Goal: Task Accomplishment & Management: Manage account settings

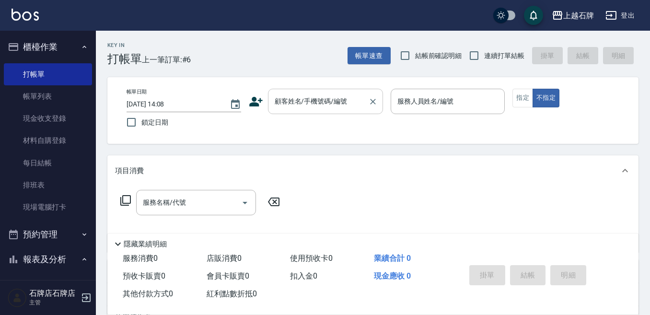
drag, startPoint x: 300, startPoint y: 120, endPoint x: 304, endPoint y: 105, distance: 14.9
click at [301, 115] on div "帳單日期 [DATE] 14:08 鎖定日期 顧客姓名/手機號碼/編號 顧客姓名/手機號碼/編號 服務人員姓名/編號 服務人員姓名/編號 指定 不指定" at bounding box center [373, 111] width 508 height 44
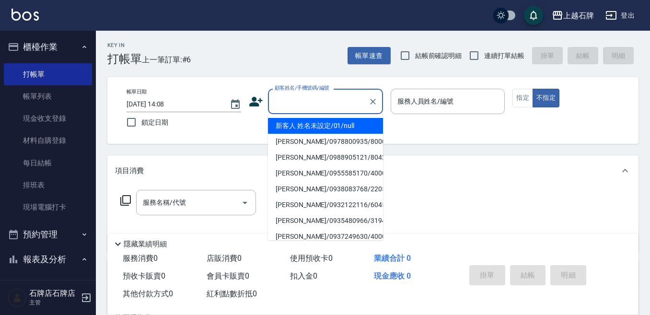
click at [305, 105] on input "顧客姓名/手機號碼/編號" at bounding box center [318, 101] width 92 height 17
click at [345, 129] on li "[PERSON_NAME]/0988965320/8281" at bounding box center [325, 126] width 115 height 16
type input "[PERSON_NAME]/0988965320/8281"
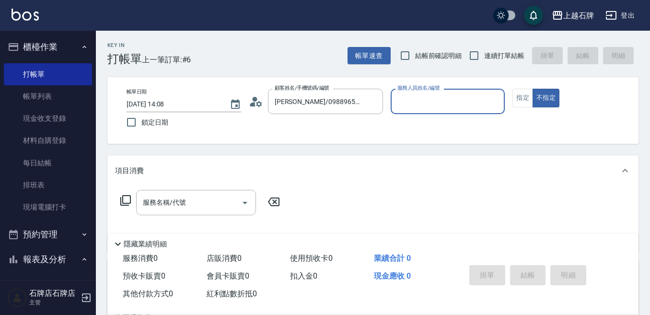
type input "Jk-1"
click at [520, 99] on button "指定" at bounding box center [522, 98] width 21 height 19
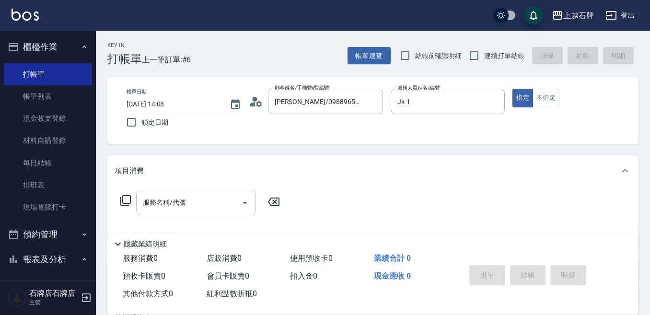
click at [203, 202] on input "服務名稱/代號" at bounding box center [188, 202] width 97 height 17
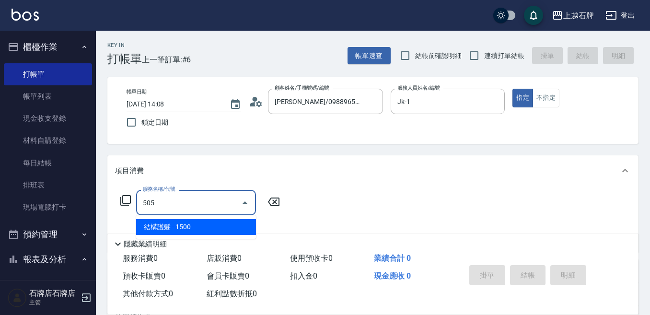
click at [220, 229] on span "結構護髮 - 1500" at bounding box center [196, 227] width 120 height 16
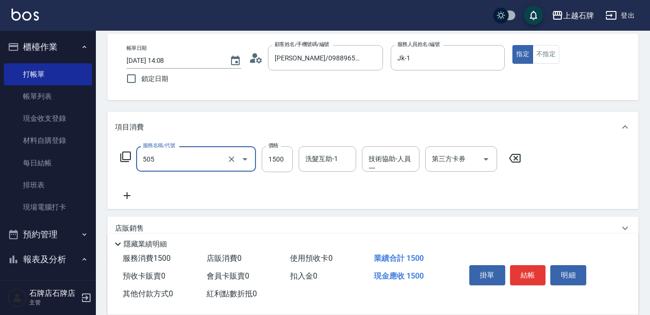
scroll to position [96, 0]
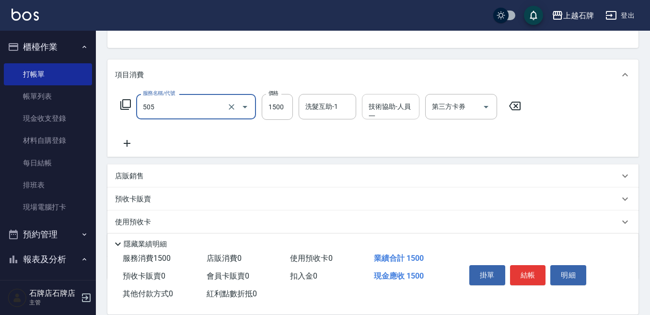
type input "結構護髮(505)"
click at [375, 114] on div "技術協助-人員一 技術協助-人員[PERSON_NAME]" at bounding box center [391, 106] width 58 height 25
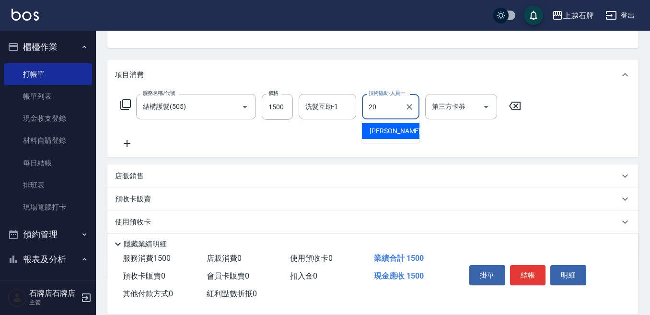
click at [396, 127] on div "[PERSON_NAME] -20" at bounding box center [391, 131] width 58 height 16
type input "[PERSON_NAME]-20"
click at [130, 149] on icon at bounding box center [127, 144] width 24 height 12
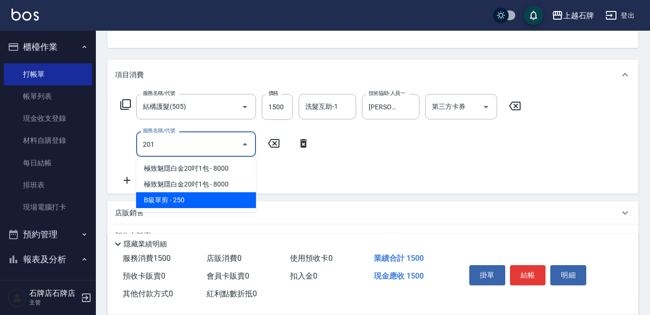
click at [194, 193] on span "B級單剪 - 250" at bounding box center [196, 200] width 120 height 16
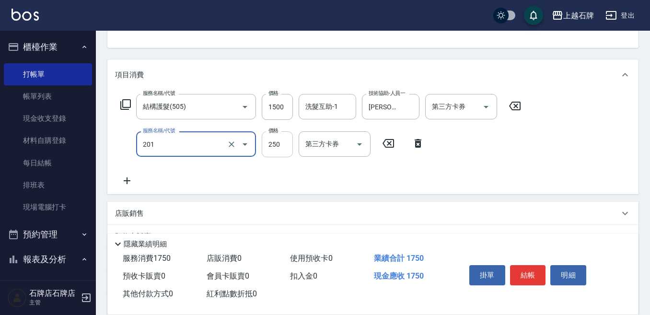
click at [279, 149] on input "250" at bounding box center [277, 144] width 31 height 26
type input "B級單剪(201)"
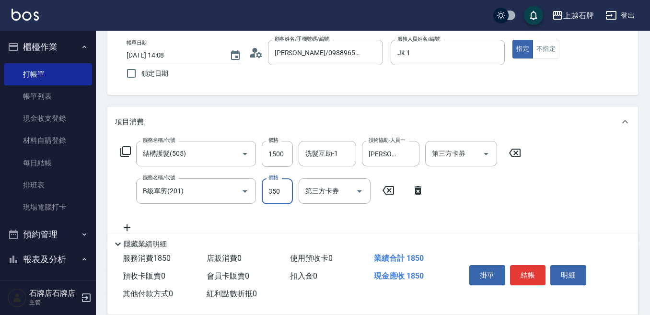
scroll to position [0, 0]
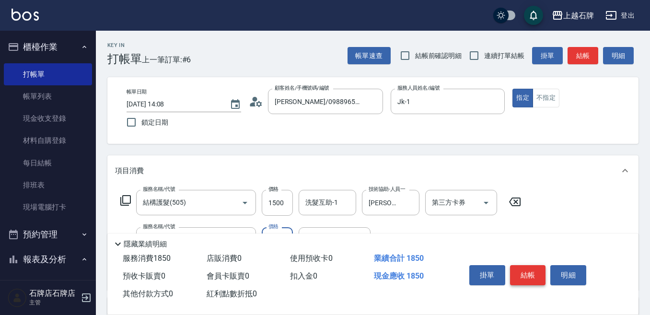
type input "350"
click at [534, 273] on button "結帳" at bounding box center [528, 275] width 36 height 20
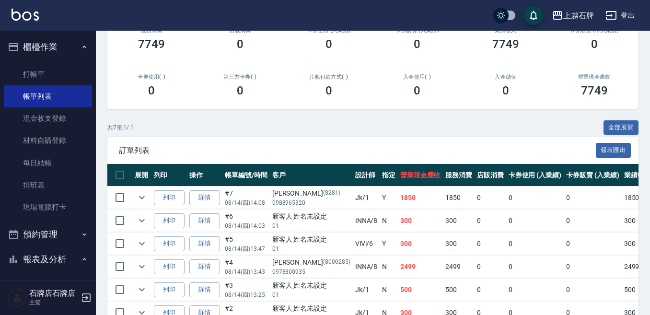
scroll to position [144, 0]
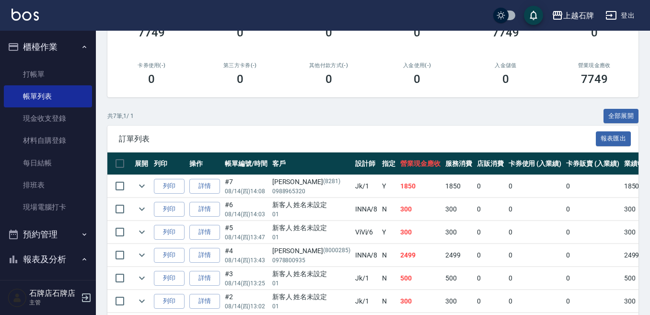
click at [150, 208] on td at bounding box center [141, 209] width 19 height 23
click at [171, 191] on button "列印" at bounding box center [169, 186] width 31 height 15
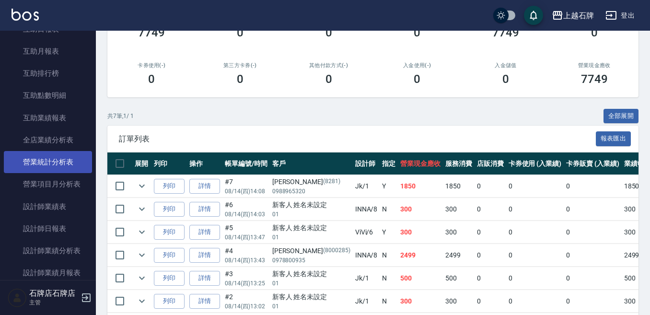
scroll to position [383, 0]
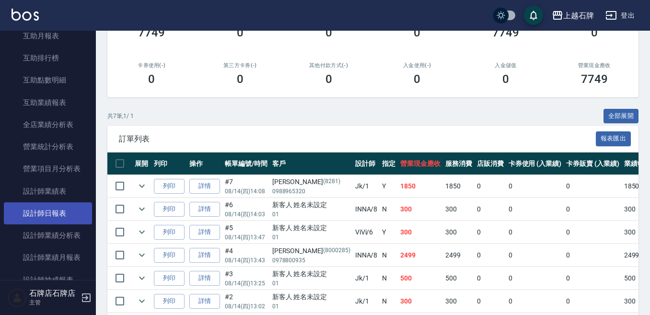
click at [18, 208] on link "設計師日報表" at bounding box center [48, 213] width 88 height 22
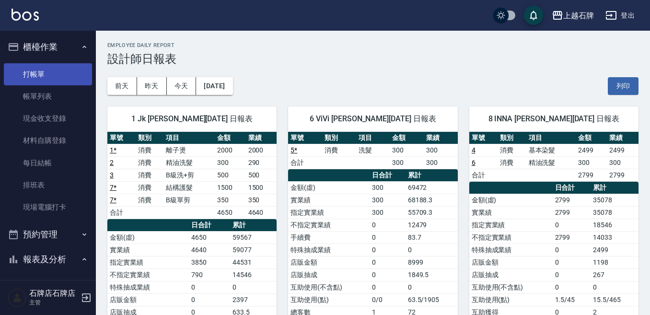
click at [68, 79] on link "打帳單" at bounding box center [48, 74] width 88 height 22
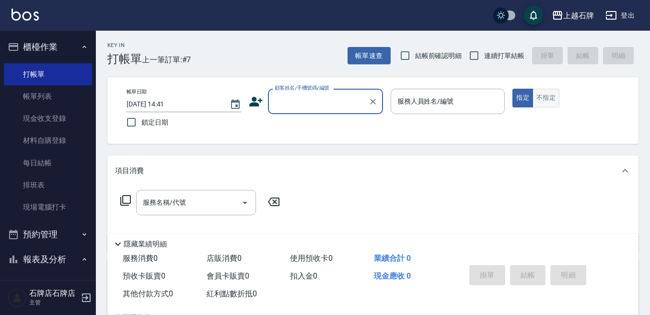
click at [536, 101] on button "不指定" at bounding box center [545, 98] width 27 height 19
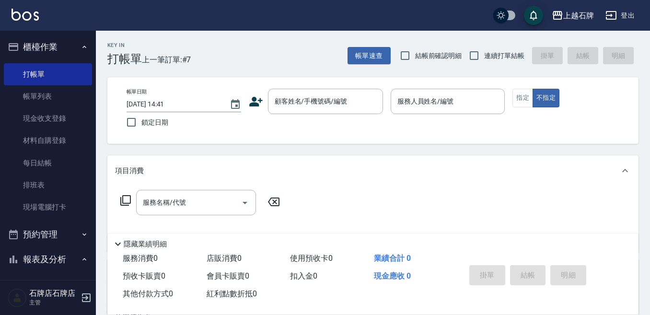
click at [327, 68] on div "Key In 打帳單 上一筆訂單:#7 帳單速查 結帳前確認明細 連續打單結帳 掛單 結帳 明細 帳單日期 [DATE] 14:41 鎖定日期 顧客姓名/手機…" at bounding box center [373, 249] width 554 height 436
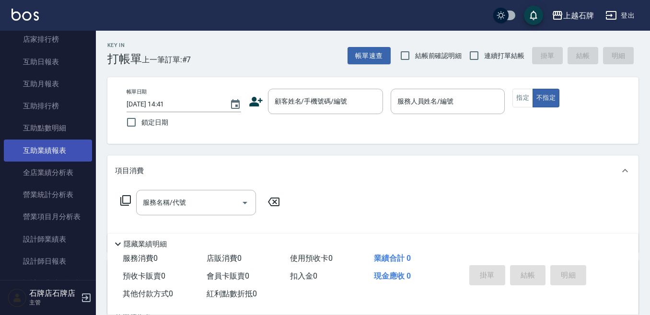
scroll to position [383, 0]
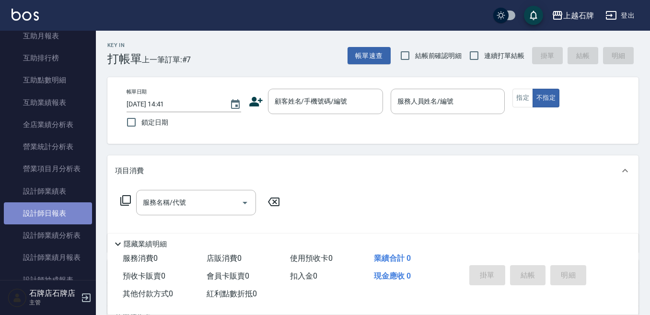
click at [57, 209] on link "設計師日報表" at bounding box center [48, 213] width 88 height 22
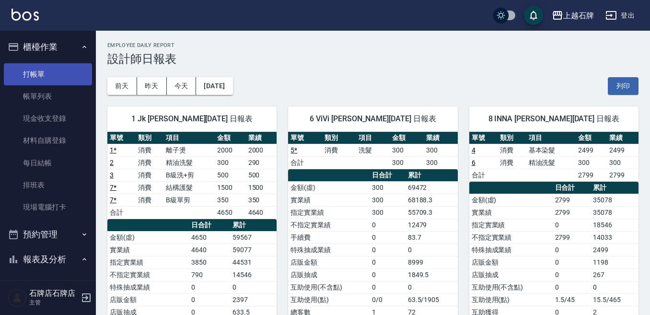
click at [46, 73] on link "打帳單" at bounding box center [48, 74] width 88 height 22
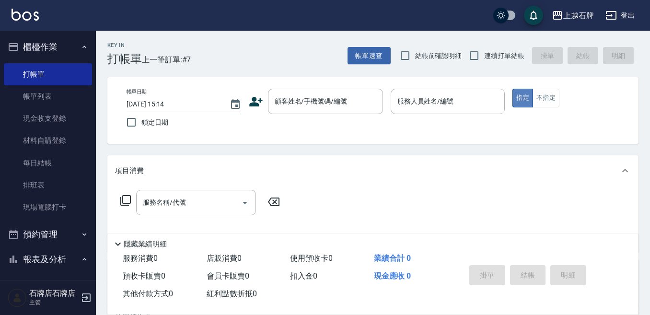
click at [531, 100] on button "指定" at bounding box center [522, 98] width 21 height 19
click at [546, 104] on button "不指定" at bounding box center [545, 98] width 27 height 19
click at [280, 67] on div "Key In 打帳單 上一筆訂單:#7 帳單速查 結帳前確認明細 連續打單結帳 掛單 結帳 明細 帳單日期 [DATE] 15:14 鎖定日期 顧客姓名/手機…" at bounding box center [373, 249] width 554 height 436
click at [528, 91] on button "指定" at bounding box center [522, 98] width 21 height 19
click at [263, 56] on div "Key In 打帳單 上一筆訂單:#7 帳單速查 結帳前確認明細 連續打單結帳 掛單 結帳 明細" at bounding box center [367, 48] width 542 height 35
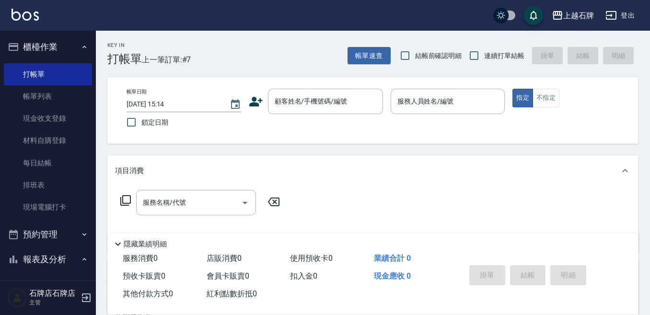
scroll to position [4, 0]
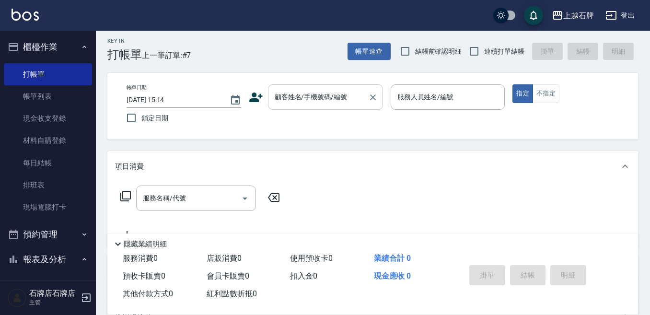
click at [271, 104] on div "顧客姓名/手機號碼/編號" at bounding box center [325, 96] width 115 height 25
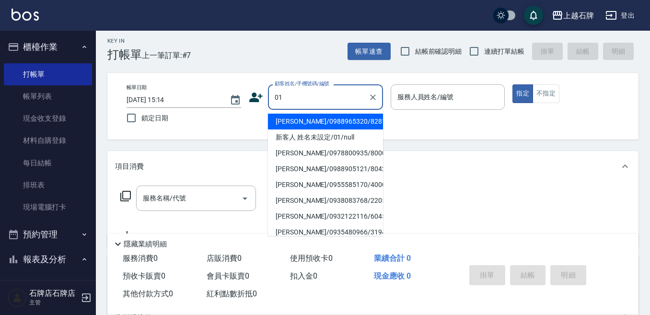
type input "新客人 姓名未設定/01/null"
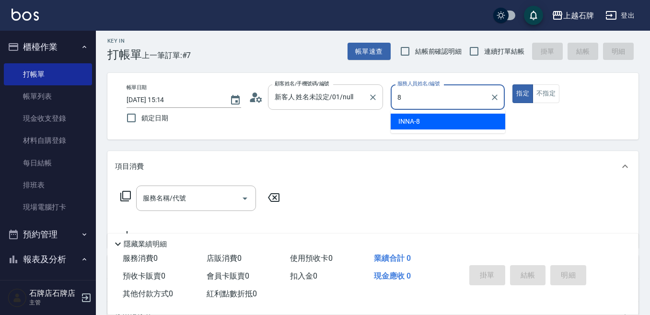
type input "INNA-8"
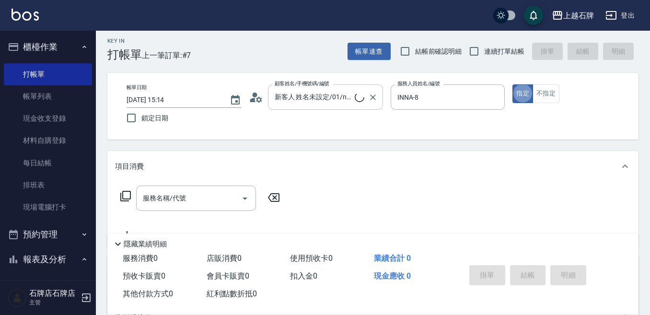
type button "true"
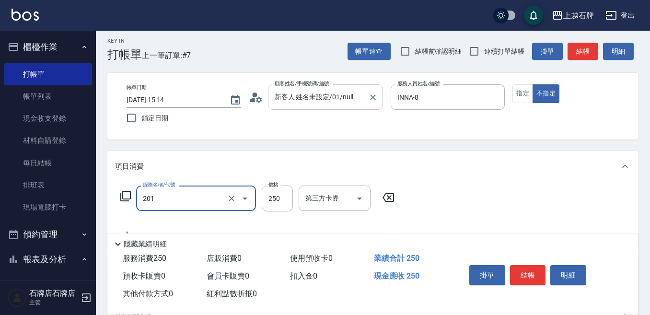
type input "B級單剪(201)"
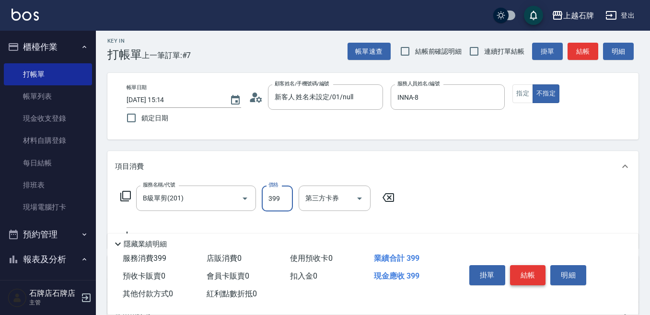
type input "399"
click at [529, 265] on button "結帳" at bounding box center [528, 275] width 36 height 20
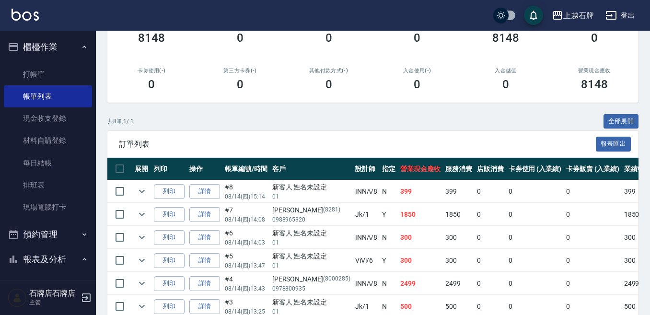
scroll to position [144, 0]
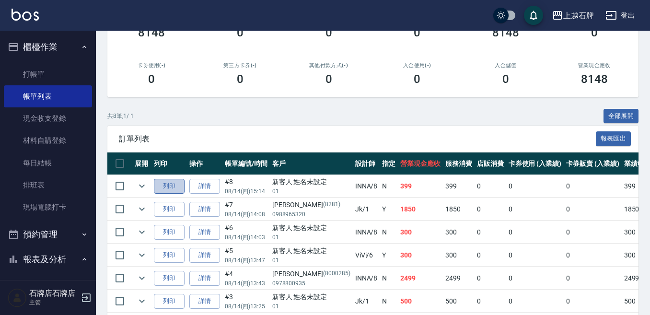
click at [173, 185] on button "列印" at bounding box center [169, 186] width 31 height 15
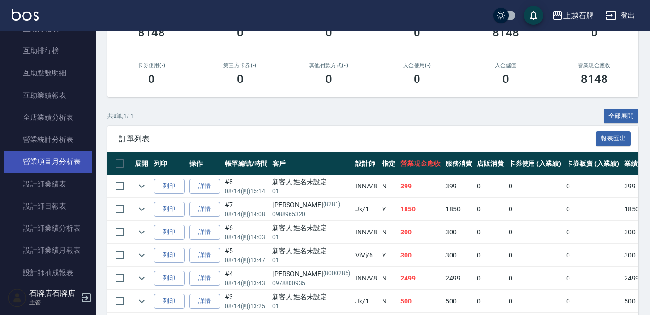
scroll to position [527, 0]
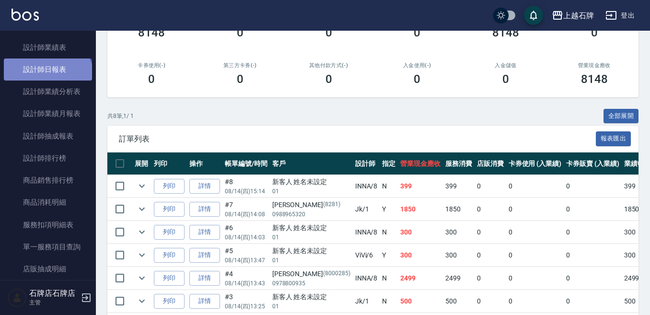
click at [46, 79] on link "設計師日報表" at bounding box center [48, 69] width 88 height 22
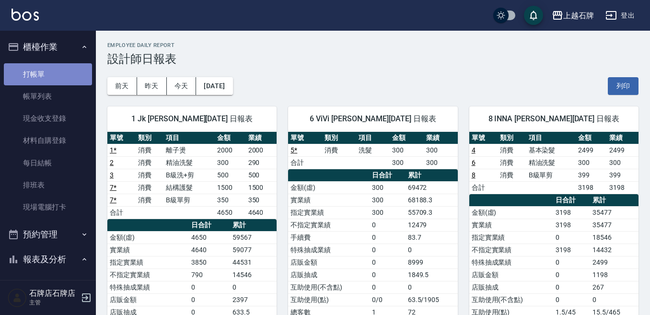
click at [52, 76] on link "打帳單" at bounding box center [48, 74] width 88 height 22
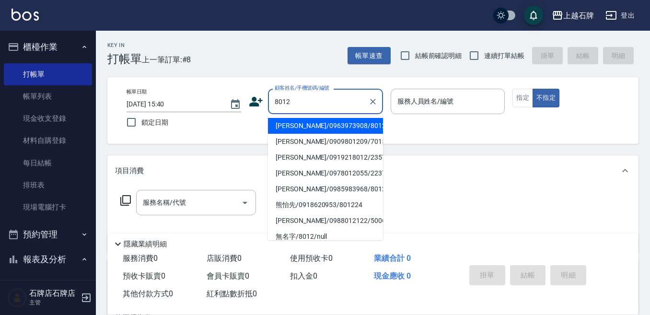
click at [325, 125] on li "[PERSON_NAME]/0963973908/8012" at bounding box center [325, 126] width 115 height 16
type input "[PERSON_NAME]/0963973908/8012"
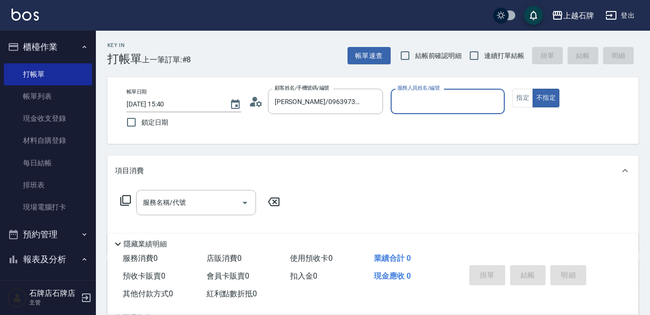
type input "Jk-1"
click at [511, 92] on div "帳單日期 [DATE] 15:40 鎖定日期 顧客姓名/手機號碼/編號 [PERSON_NAME]/0963973908/8012 顧客姓名/手機號碼/編號 …" at bounding box center [373, 111] width 508 height 44
click at [515, 93] on button "指定" at bounding box center [522, 98] width 21 height 19
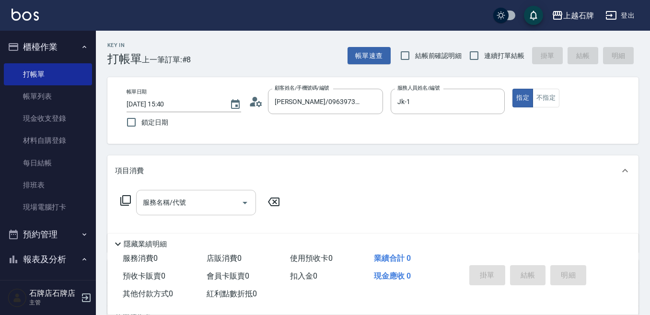
click at [221, 200] on input "服務名稱/代號" at bounding box center [188, 202] width 97 height 17
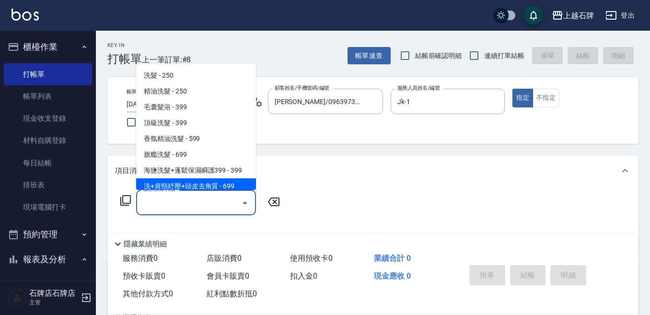
click at [215, 186] on span "洗+肩頸紓壓+頭皮去角質 - 699" at bounding box center [196, 186] width 120 height 16
type input "洗+肩頸紓壓+頭皮去角質(108)"
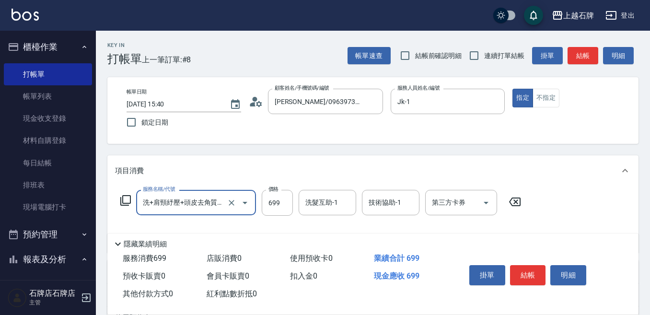
scroll to position [48, 0]
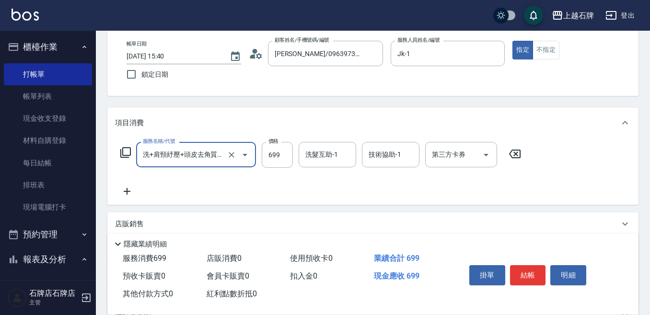
click at [288, 218] on div "Key In 打帳單 上一筆訂單:#8 帳單速查 結帳前確認明細 連續打單結帳 掛單 結帳 明細 帳單日期 [DATE] 15:40 鎖定日期 顧客姓名/手機…" at bounding box center [373, 201] width 554 height 437
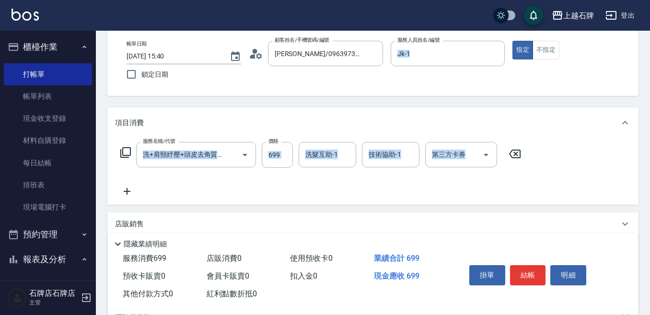
click at [181, 200] on div "服務名稱/代號 洗+肩頸紓壓+頭皮去角質(108) 服務名稱/代號 價格 699 價格 洗髮互助-1 洗髮互助-1 技術協助-1 技術協助-1 第三方卡券 第…" at bounding box center [372, 171] width 531 height 67
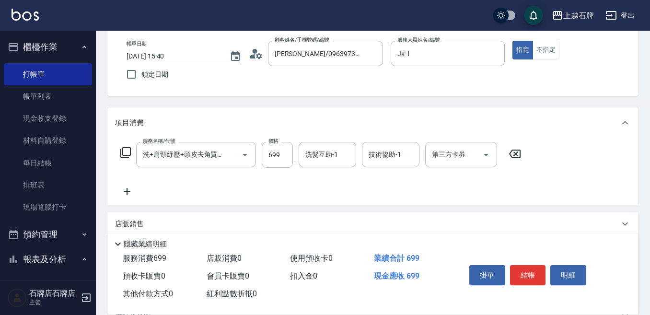
click at [128, 193] on icon at bounding box center [127, 191] width 24 height 12
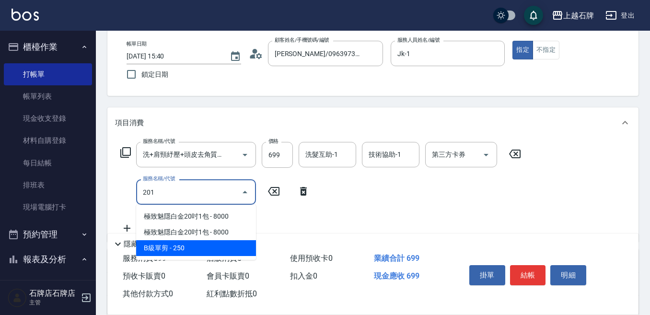
click at [194, 242] on span "B級單剪 - 250" at bounding box center [196, 248] width 120 height 16
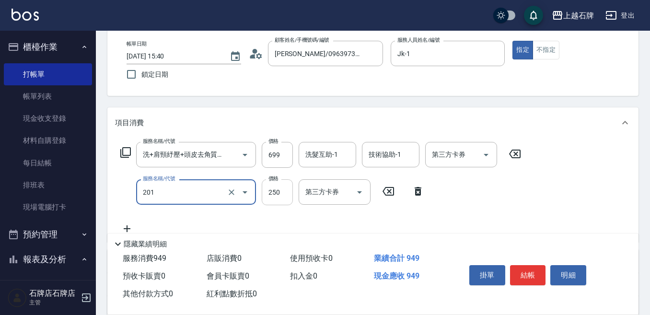
type input "B級單剪(201)"
click at [275, 199] on input "250" at bounding box center [277, 192] width 31 height 26
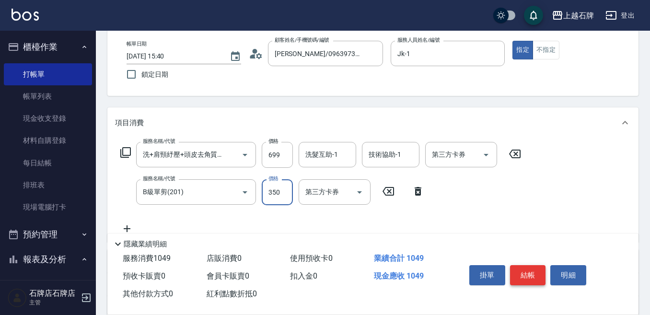
type input "350"
click at [535, 279] on button "結帳" at bounding box center [528, 275] width 36 height 20
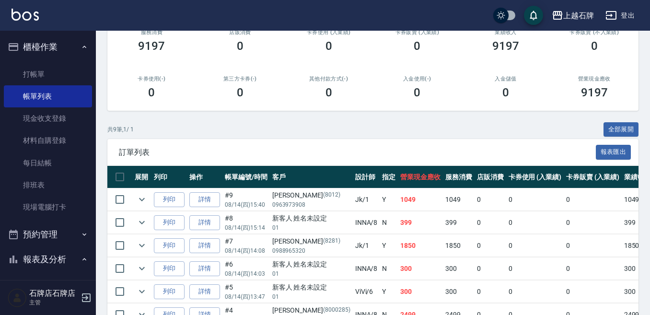
scroll to position [144, 0]
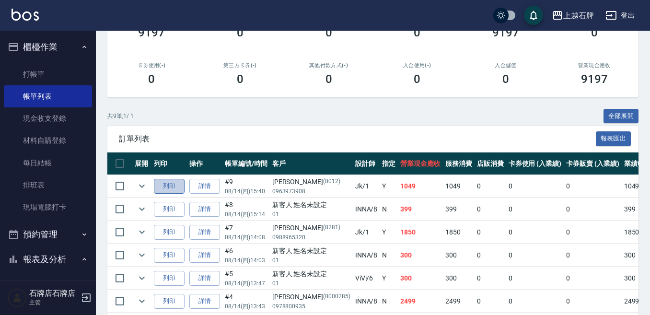
click at [176, 185] on button "列印" at bounding box center [169, 186] width 31 height 15
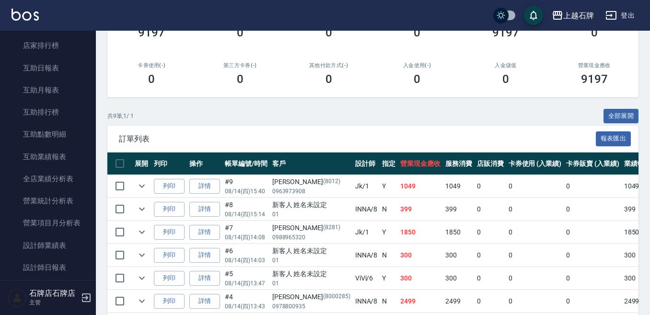
scroll to position [383, 0]
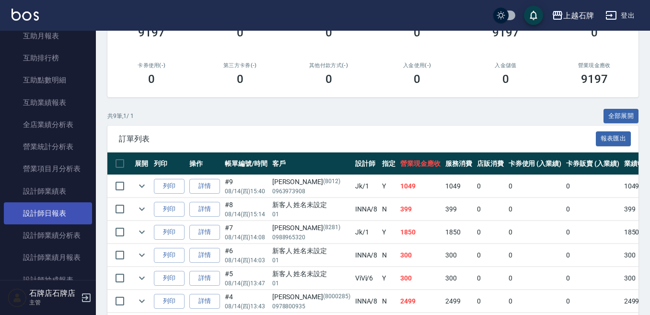
click at [27, 223] on link "設計師日報表" at bounding box center [48, 213] width 88 height 22
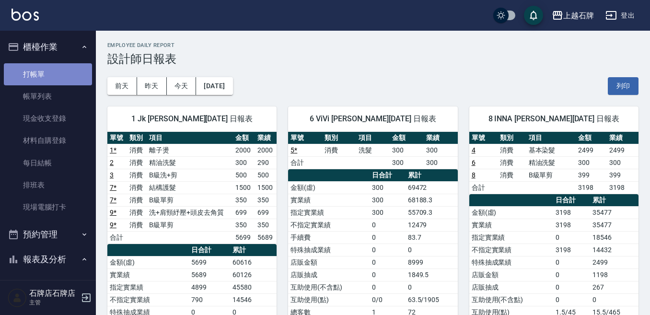
click at [65, 75] on link "打帳單" at bounding box center [48, 74] width 88 height 22
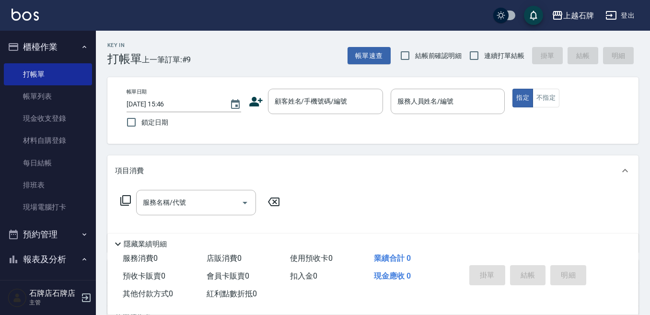
click at [219, 55] on div "Key In 打帳單 上一筆訂單:#9 帳單速查 結帳前確認明細 連續打單結帳 掛單 結帳 明細" at bounding box center [367, 48] width 542 height 35
click at [277, 46] on div "Key In 打帳單 上一筆訂單:#9 帳單速查 結帳前確認明細 連續打單結帳 掛單 結帳 明細" at bounding box center [367, 48] width 542 height 35
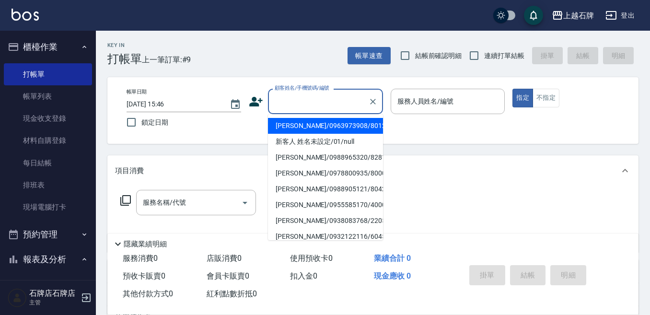
click at [348, 98] on input "顧客姓名/手機號碼/編號" at bounding box center [318, 101] width 92 height 17
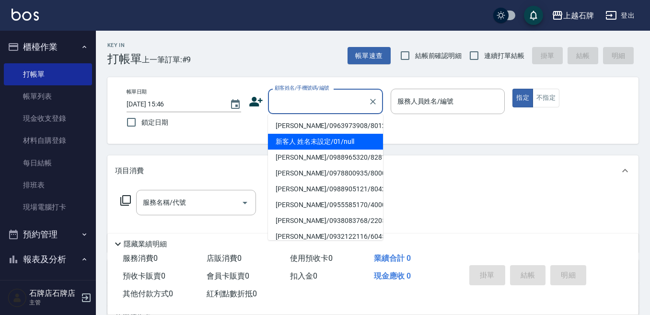
click at [348, 134] on li "新客人 姓名未設定/01/null" at bounding box center [325, 142] width 115 height 16
type input "新客人 姓名未設定/01/null"
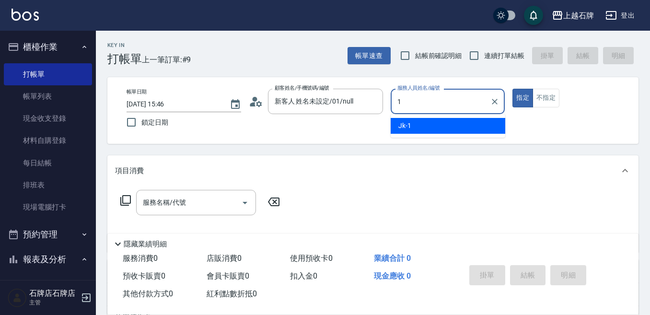
click at [402, 128] on span "Jk -1" at bounding box center [404, 126] width 13 height 10
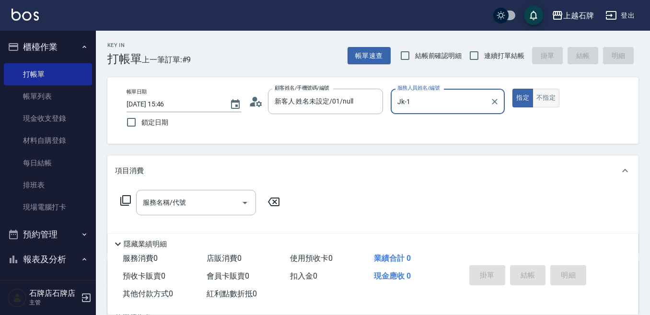
type input "Jk-1"
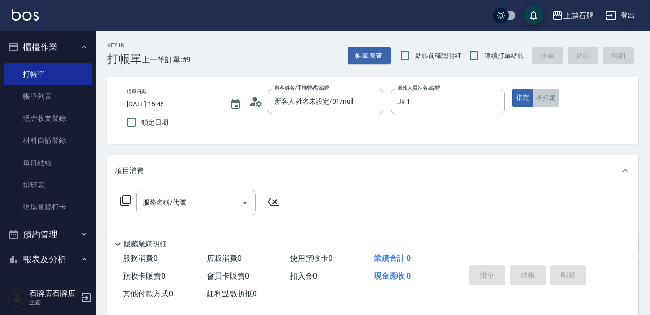
click at [540, 98] on button "不指定" at bounding box center [545, 98] width 27 height 19
click at [164, 220] on div "Key In 打帳單 上一筆訂單:#9 帳單速查 結帳前確認明細 連續打單結帳 掛單 結帳 明細 帳單日期 [DATE] 15:46 鎖定日期 顧客姓名/手機…" at bounding box center [373, 249] width 554 height 436
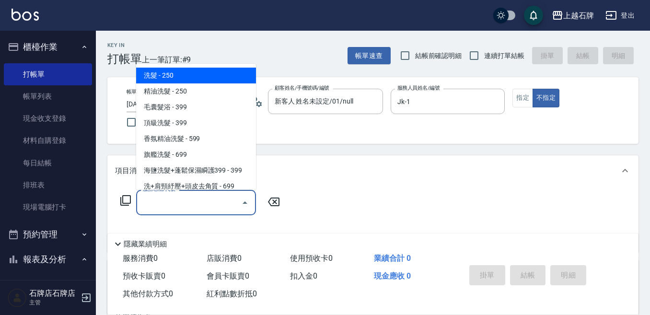
click at [173, 208] on input "服務名稱/代號" at bounding box center [188, 202] width 97 height 17
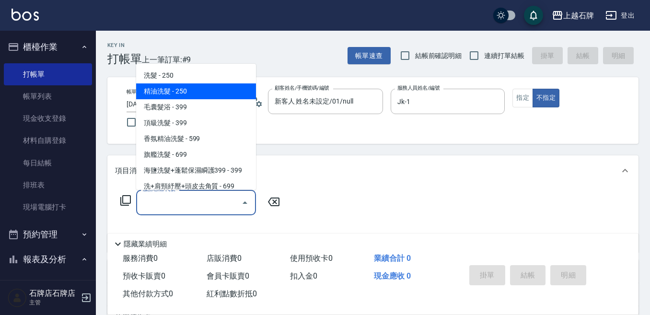
click at [224, 91] on span "精油洗髮 - 250" at bounding box center [196, 91] width 120 height 16
type input "精油洗髮(102)"
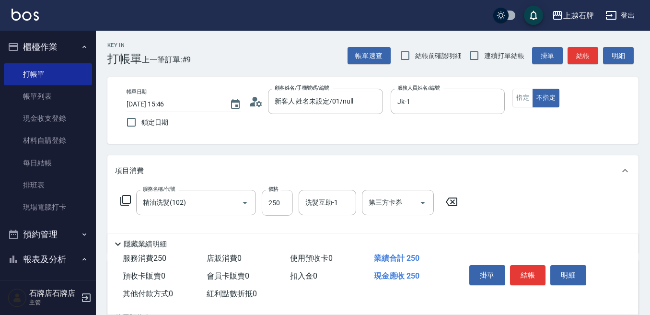
click at [262, 200] on div "服務名稱/代號 精油洗髮(102) 服務名稱/代號 價格 250 價格 洗髮互助-1 洗髮互助-1 第三方卡券 第三方卡券" at bounding box center [289, 203] width 348 height 26
click at [273, 208] on input "250" at bounding box center [277, 203] width 31 height 26
type input "300"
click at [310, 195] on input "洗髮互助-1" at bounding box center [327, 202] width 49 height 17
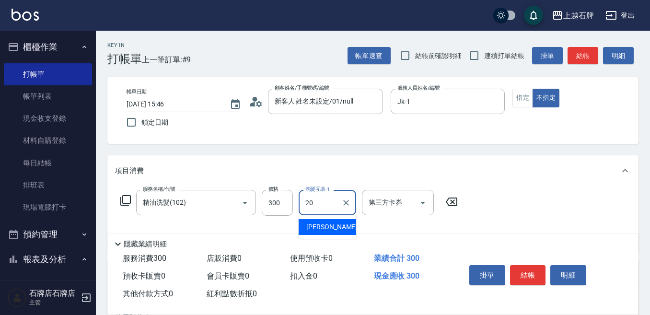
click at [337, 226] on div "[PERSON_NAME] -20" at bounding box center [328, 227] width 58 height 16
type input "[PERSON_NAME]-20"
click at [542, 268] on button "結帳" at bounding box center [528, 275] width 36 height 20
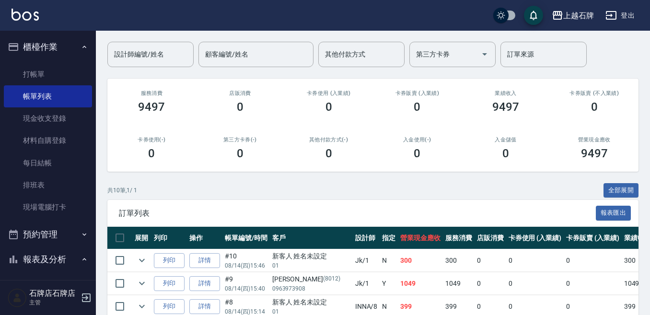
scroll to position [192, 0]
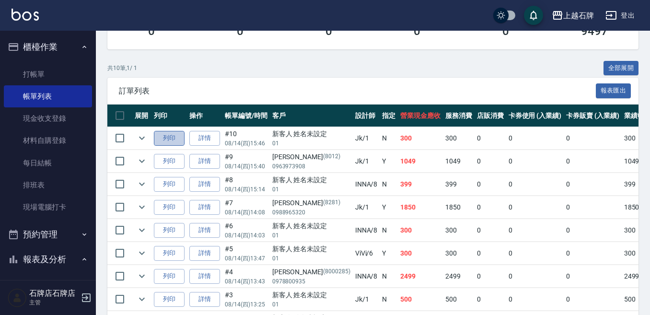
click at [179, 135] on button "列印" at bounding box center [169, 138] width 31 height 15
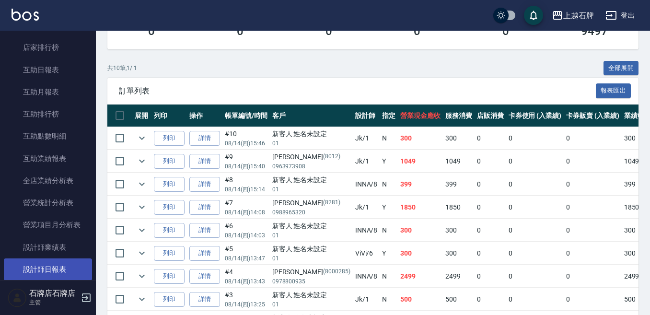
scroll to position [383, 0]
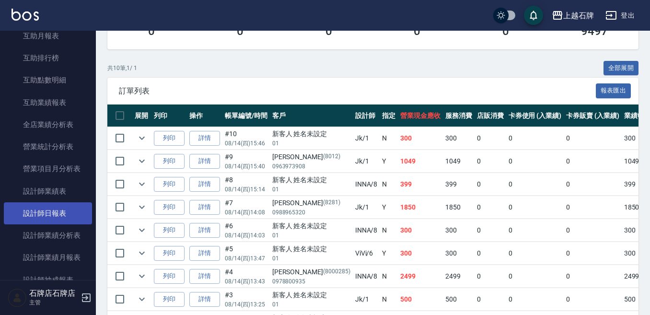
click at [60, 207] on link "設計師日報表" at bounding box center [48, 213] width 88 height 22
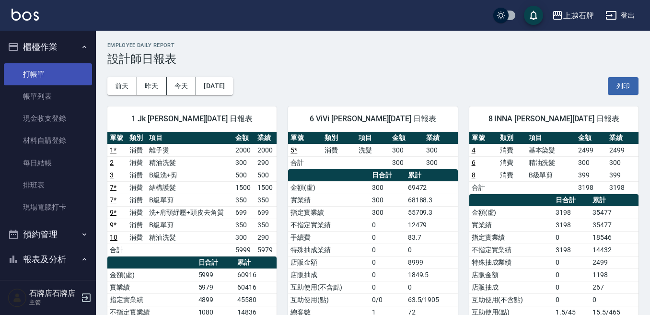
click at [49, 81] on link "打帳單" at bounding box center [48, 74] width 88 height 22
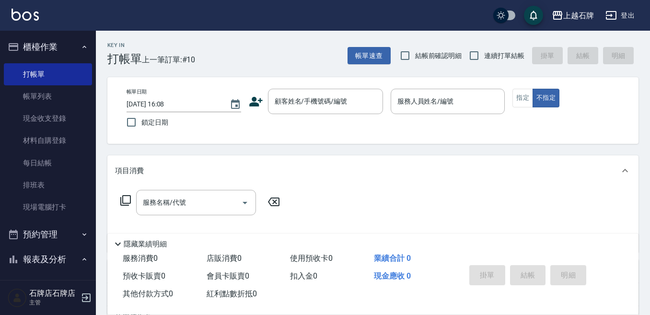
click at [289, 41] on div "Key In 打帳單 上一筆訂單:#10 帳單速查 結帳前確認明細 連續打單結帳 掛單 結帳 明細" at bounding box center [367, 48] width 542 height 35
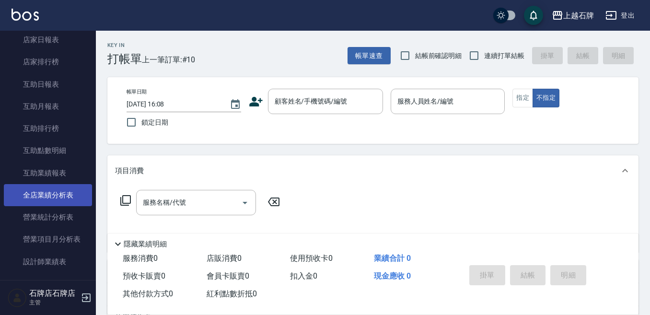
scroll to position [383, 0]
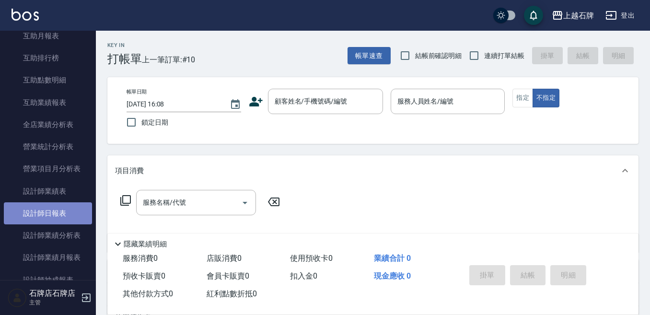
click at [67, 208] on link "設計師日報表" at bounding box center [48, 213] width 88 height 22
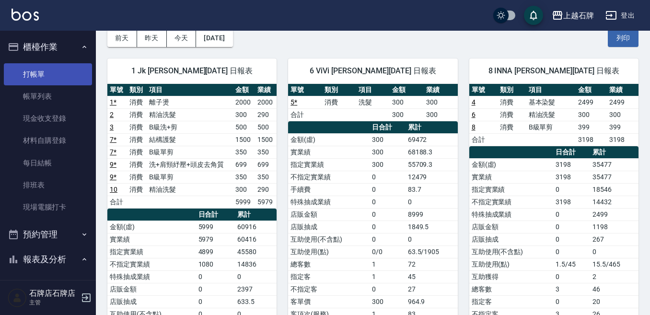
click at [58, 75] on link "打帳單" at bounding box center [48, 74] width 88 height 22
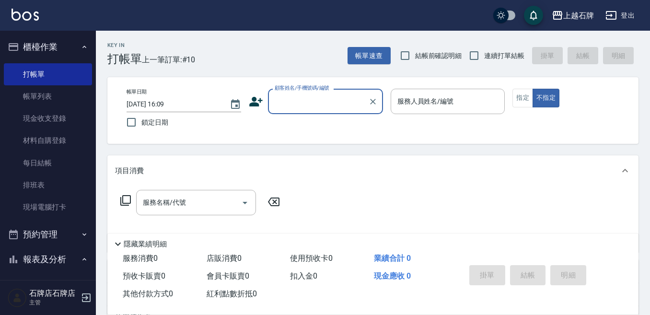
click at [281, 63] on div "Key In 打帳單 上一筆訂單:#10 帳單速查 結帳前確認明細 連續打單結帳 掛單 結帳 明細" at bounding box center [367, 48] width 542 height 35
